Goal: Information Seeking & Learning: Check status

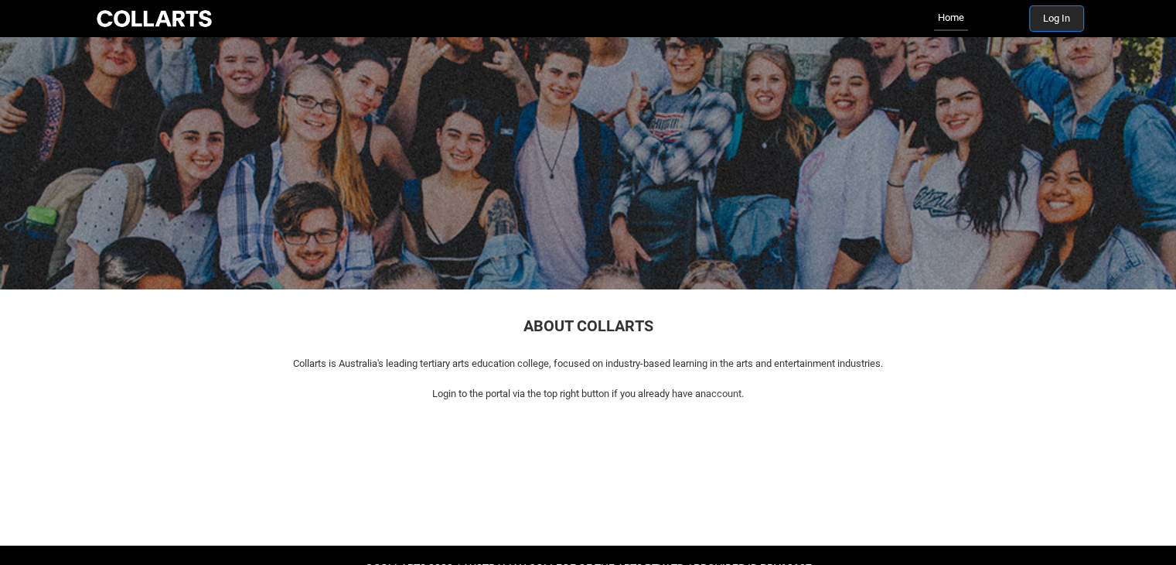
click at [1058, 26] on button "Log In" at bounding box center [1056, 18] width 53 height 25
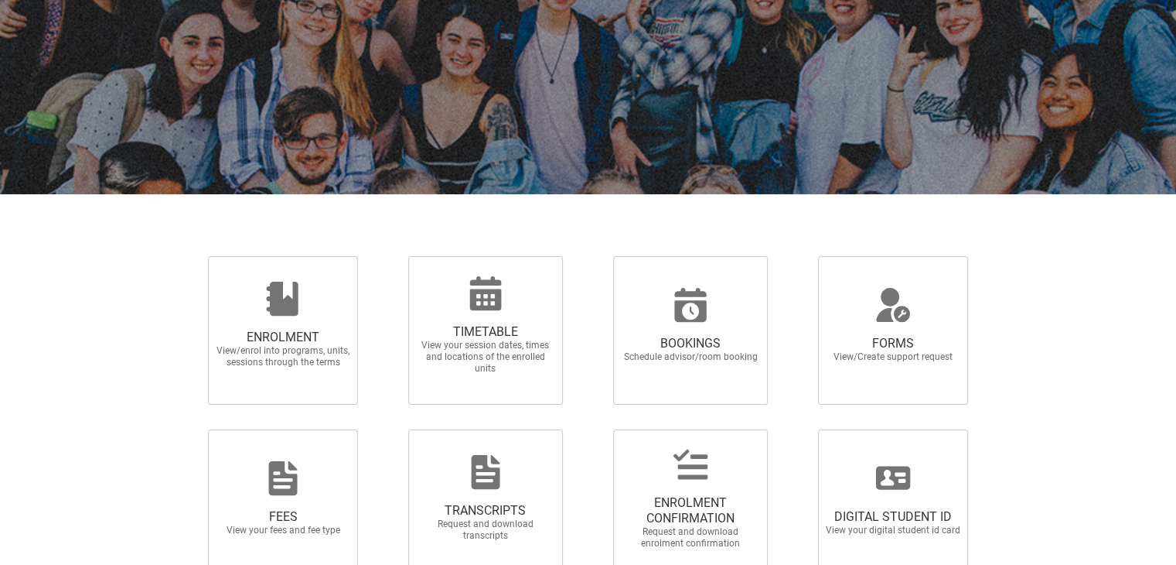
scroll to position [140, 0]
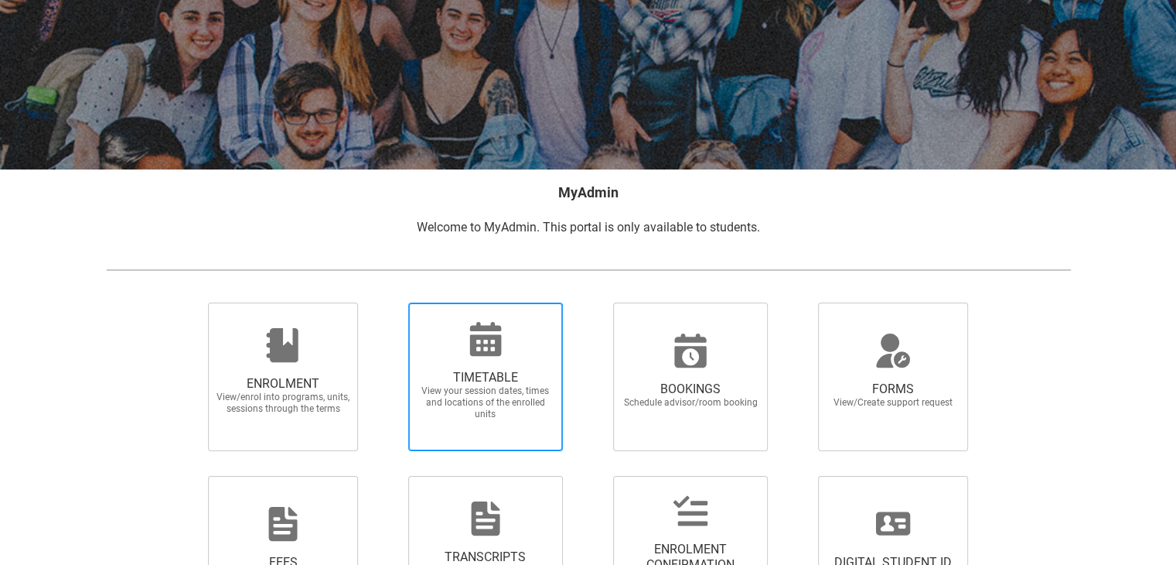
click at [537, 363] on span "TIMETABLE View your session dates, times and locations of the enrolled units" at bounding box center [485, 394] width 148 height 75
click at [389, 302] on input "TIMETABLE View your session dates, times and locations of the enrolled units" at bounding box center [388, 302] width 1 height 1
radio input "true"
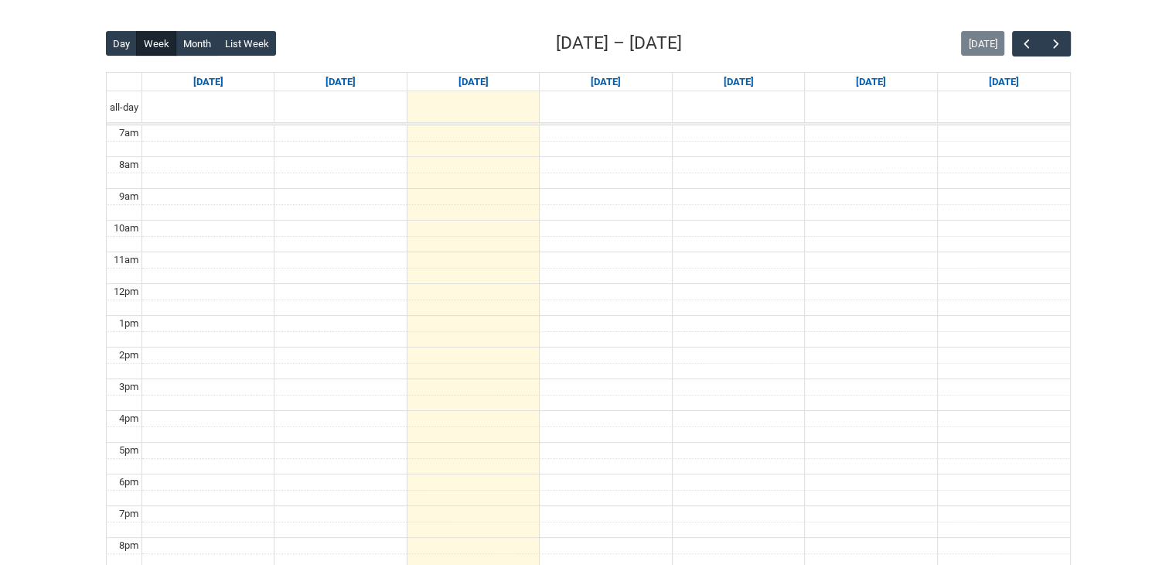
scroll to position [387, 0]
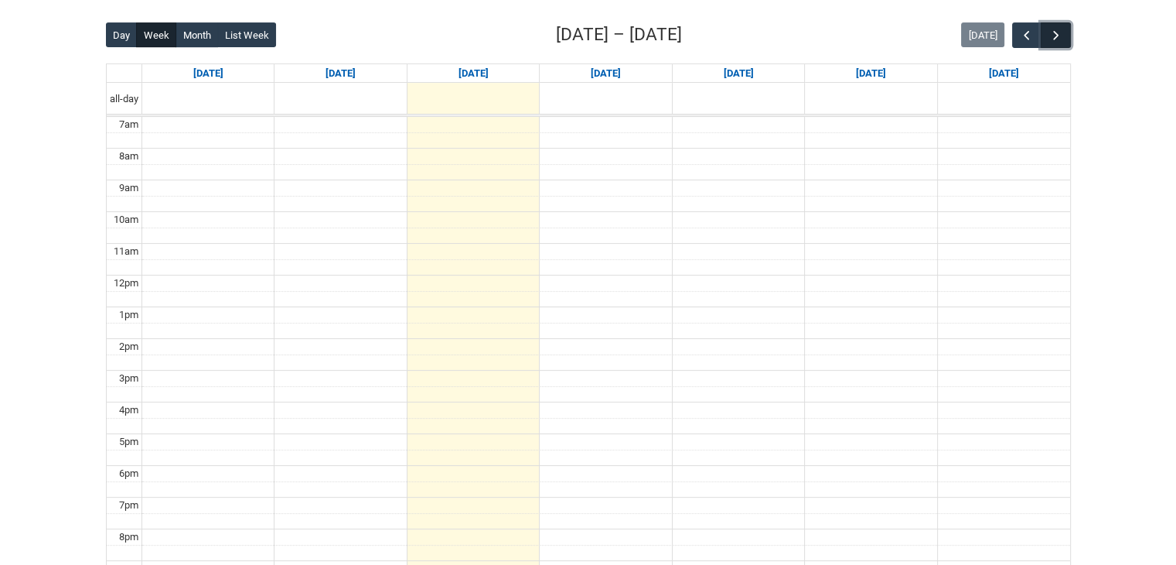
click at [1047, 34] on button "button" at bounding box center [1055, 35] width 29 height 26
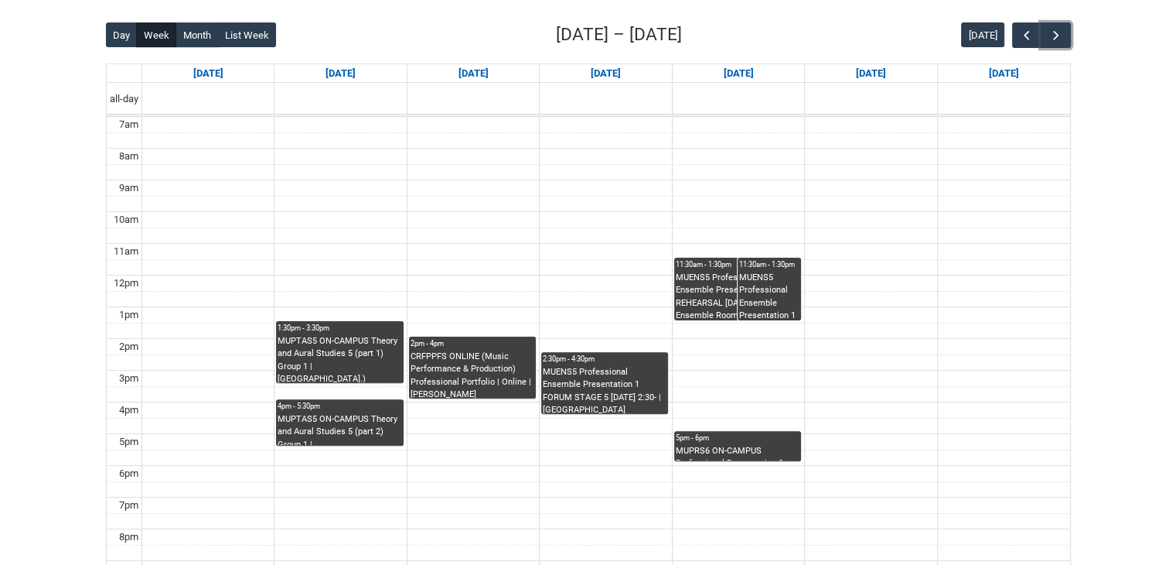
click at [582, 378] on div "MUENS5 Professional Ensemble Presentation 1 FORUM STAGE 5 Wednesday 2:30- | Roo…" at bounding box center [605, 390] width 124 height 48
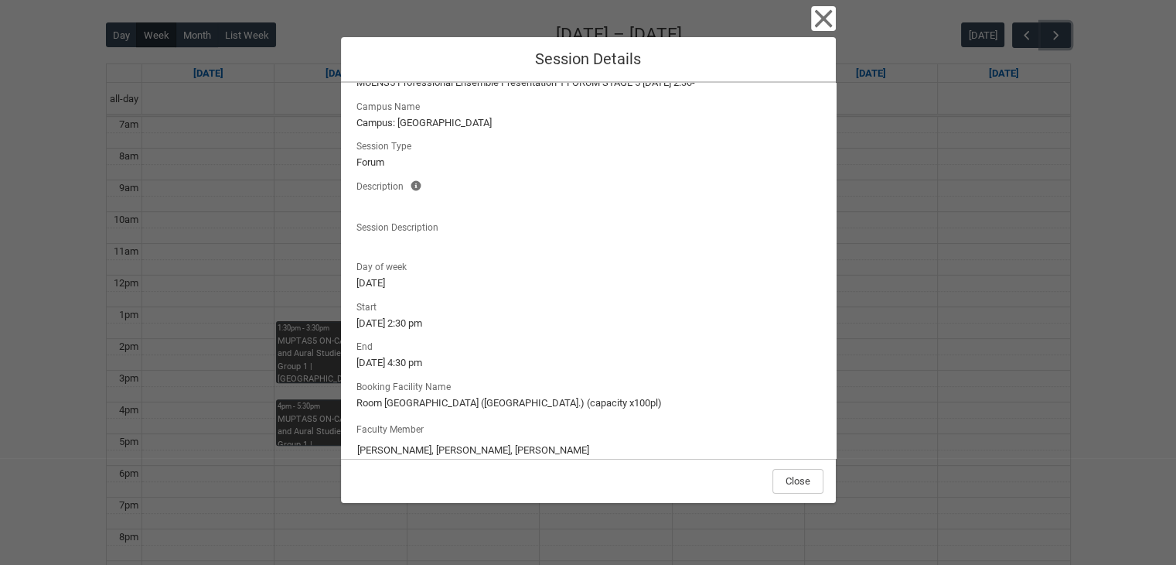
scroll to position [59, 0]
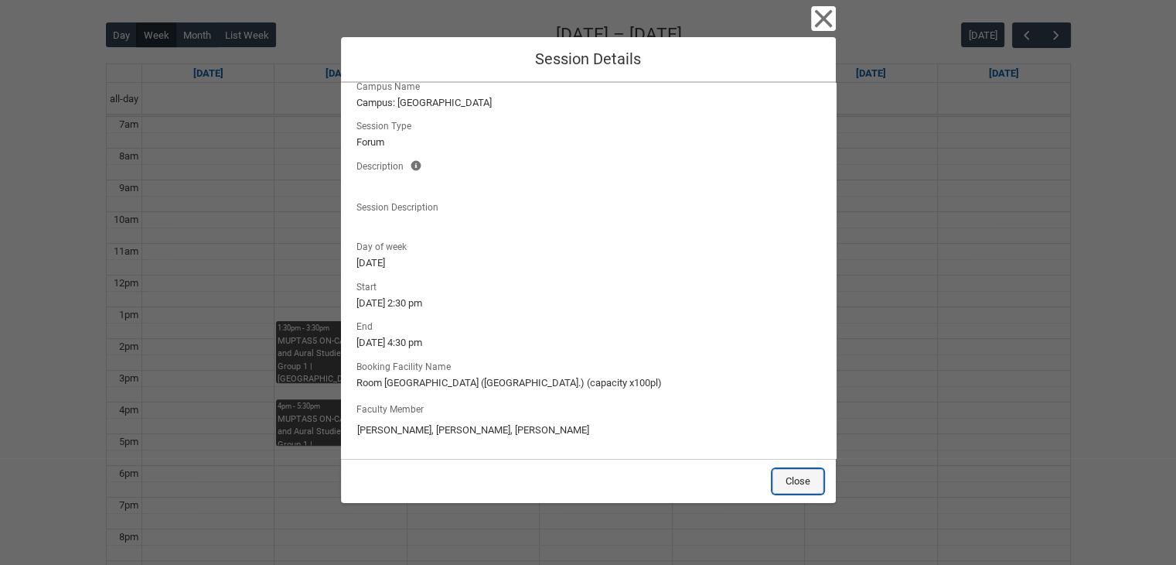
click at [807, 477] on button "Close" at bounding box center [798, 481] width 51 height 25
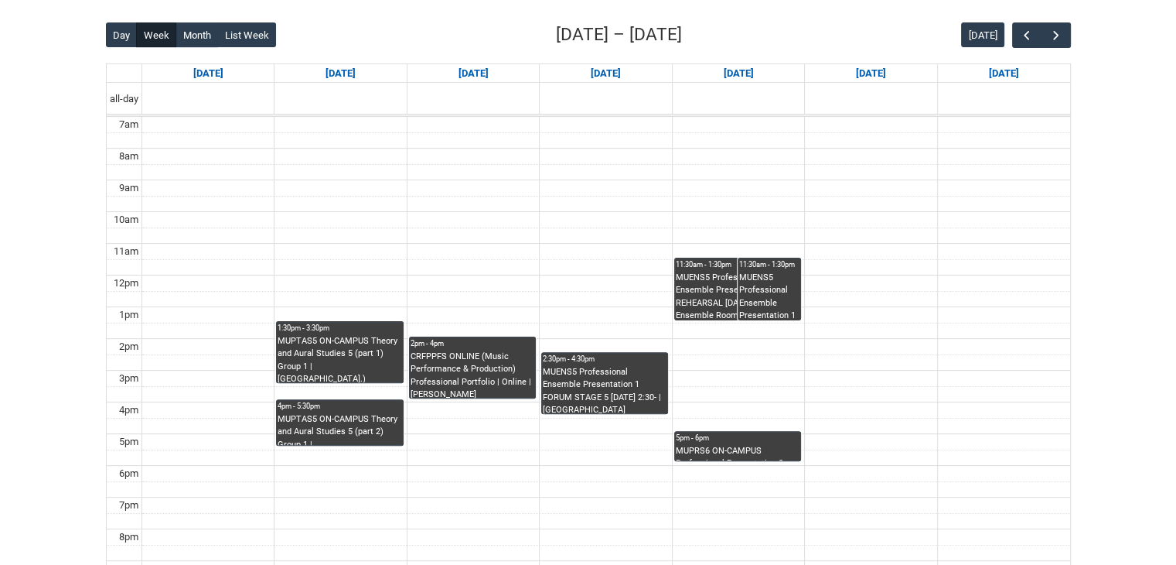
click at [767, 288] on div "MUENS5 Professional Ensemble Presentation 1 REHEARSAL Thursday 11:30- | Ensembl…" at bounding box center [769, 295] width 60 height 49
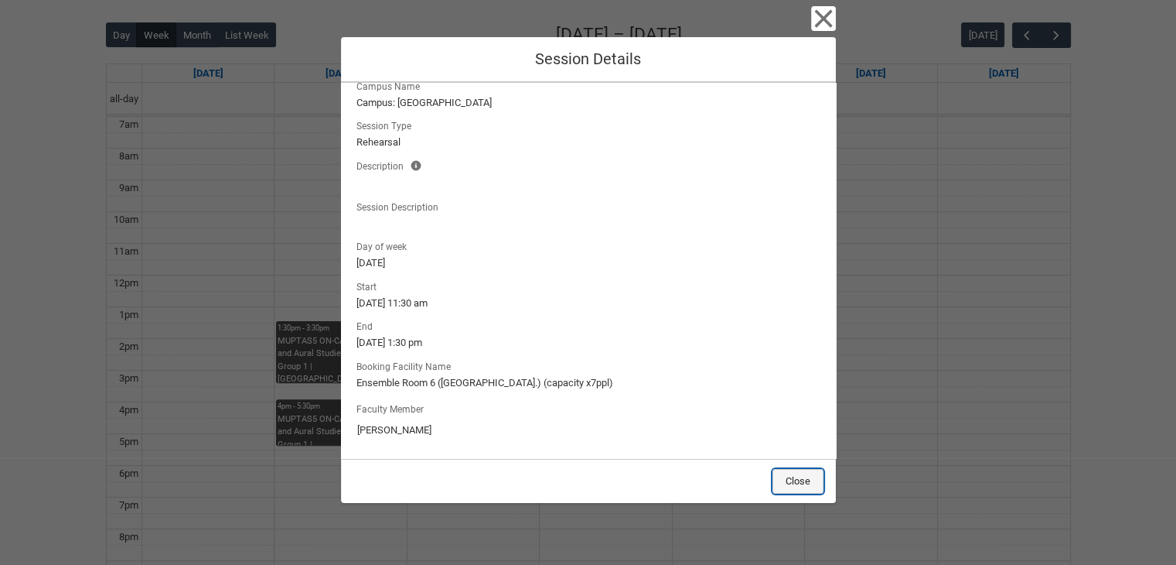
drag, startPoint x: 797, startPoint y: 483, endPoint x: 783, endPoint y: 444, distance: 41.8
click at [797, 480] on button "Close" at bounding box center [798, 481] width 51 height 25
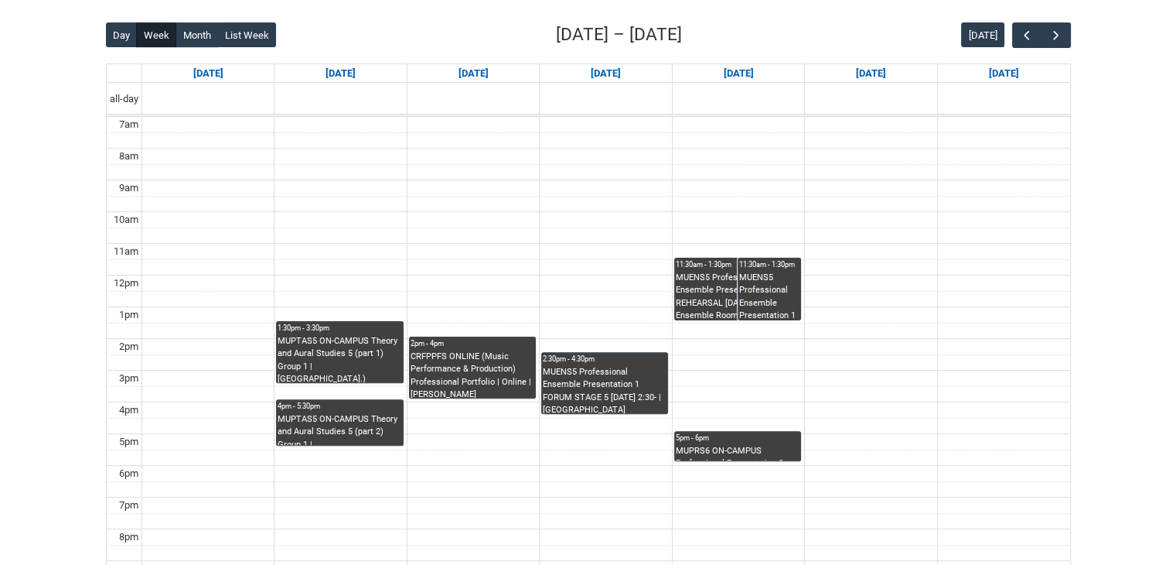
click at [684, 295] on div "MUENS5 Professional Ensemble Presentation 1 REHEARSAL Thursday 11:30- | Ensembl…" at bounding box center [738, 295] width 124 height 49
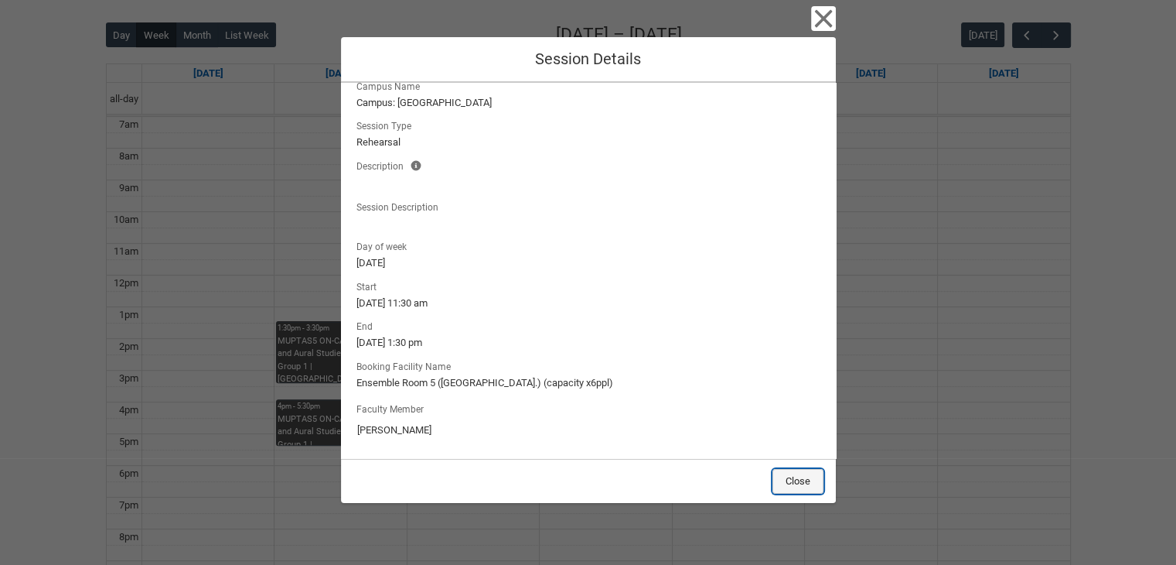
click at [806, 476] on button "Close" at bounding box center [798, 481] width 51 height 25
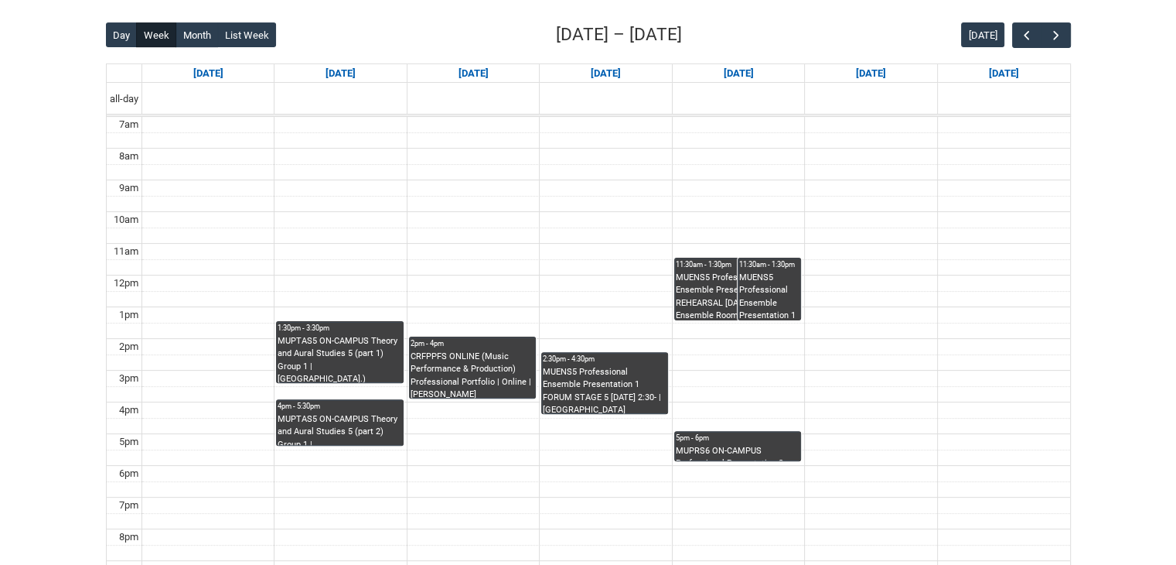
click at [713, 272] on div "MUENS5 Professional Ensemble Presentation 1 REHEARSAL Thursday 11:30- | Ensembl…" at bounding box center [738, 295] width 124 height 49
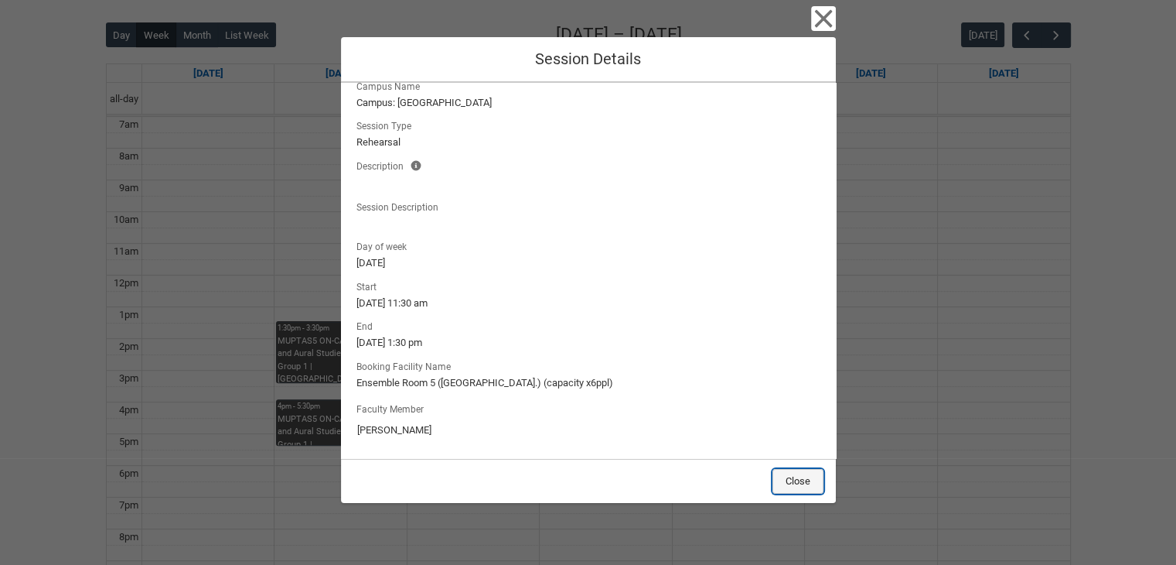
click at [807, 481] on button "Close" at bounding box center [798, 481] width 51 height 25
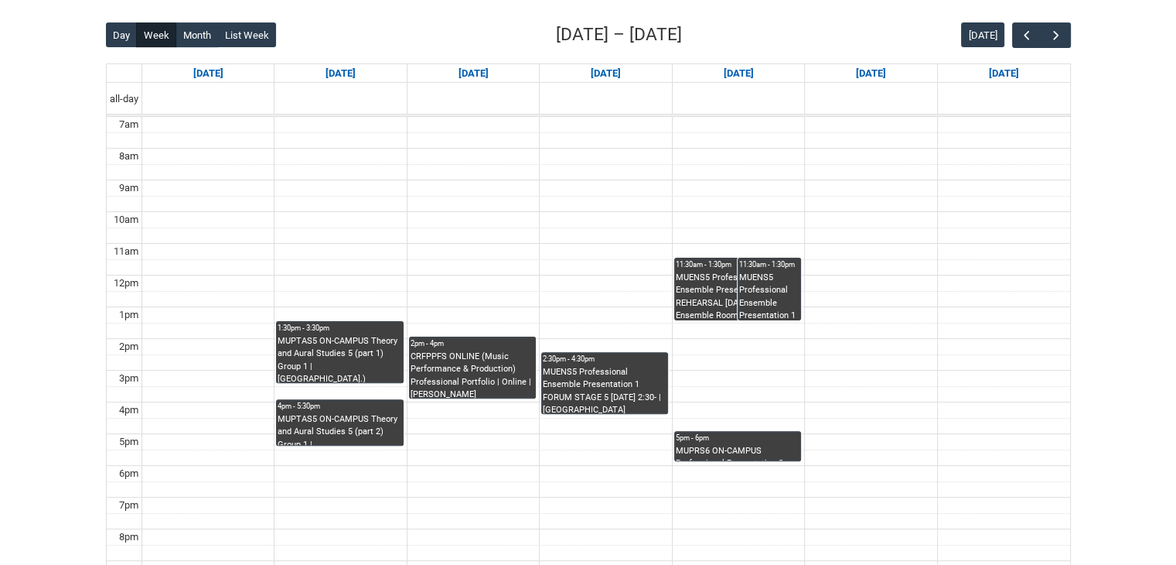
click at [779, 445] on div "MUPRS6 ON-CAMPUS Professional Presentation 2 INSTRUMENTAL WORKSHOP THU 5:00 | S…" at bounding box center [738, 453] width 124 height 16
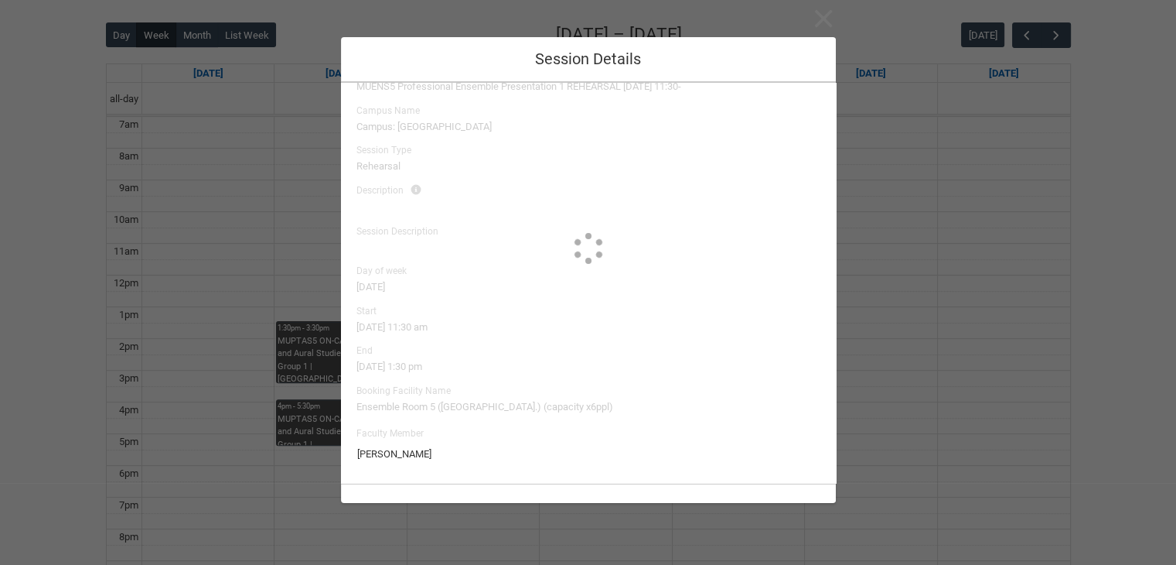
type input "Adam King"
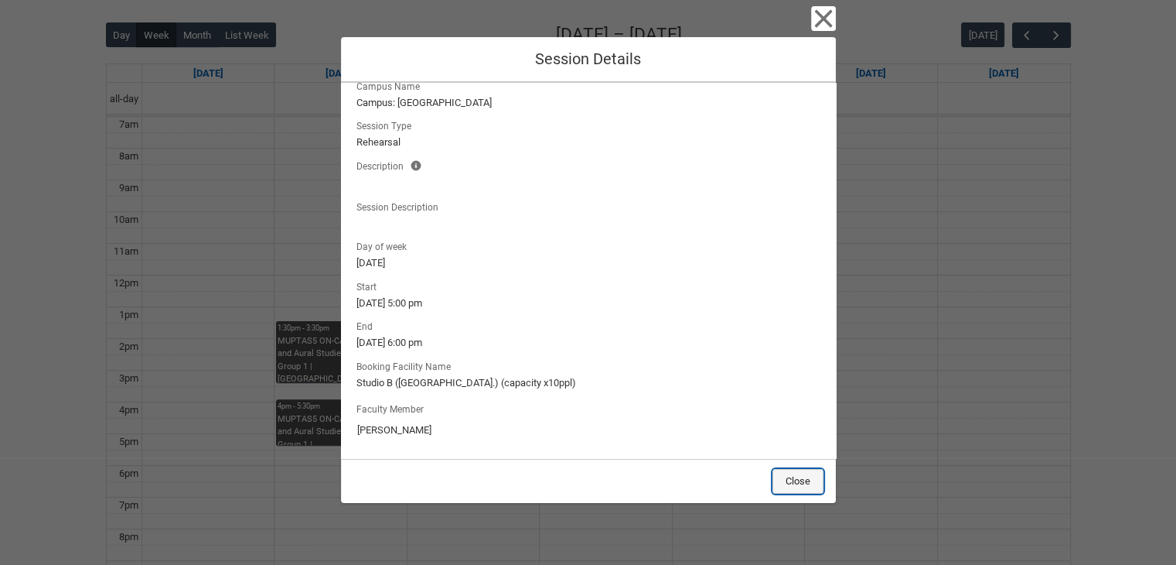
click at [797, 481] on button "Close" at bounding box center [798, 481] width 51 height 25
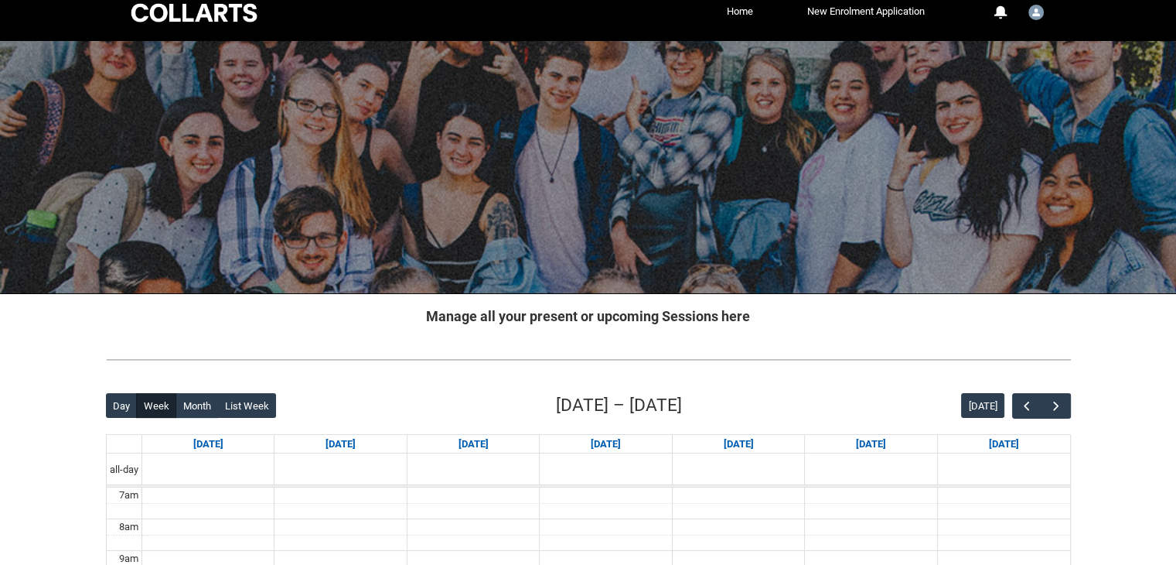
scroll to position [0, 0]
